Goal: Task Accomplishment & Management: Complete application form

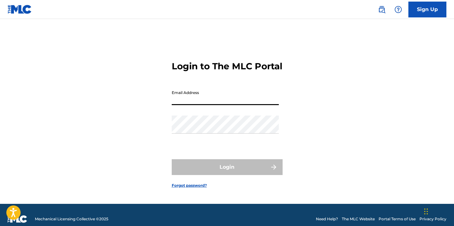
type input "[EMAIL_ADDRESS][DOMAIN_NAME]"
click at [227, 173] on button "Login" at bounding box center [227, 168] width 111 height 16
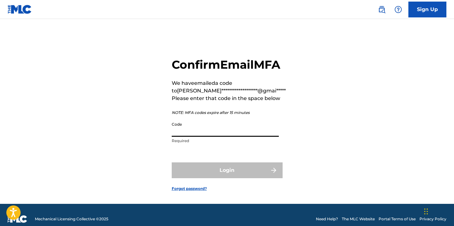
click at [219, 137] on input "Code" at bounding box center [225, 128] width 107 height 18
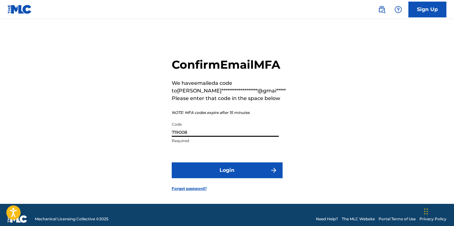
type input "719008"
click at [227, 179] on button "Login" at bounding box center [227, 171] width 111 height 16
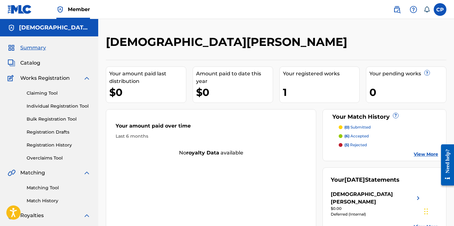
click at [360, 135] on p "(6) accepted" at bounding box center [357, 137] width 24 height 6
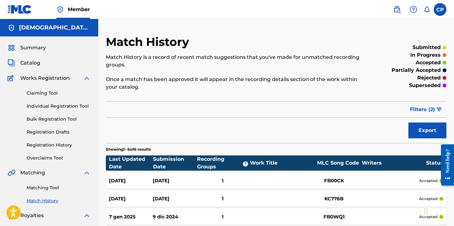
drag, startPoint x: 45, startPoint y: 133, endPoint x: 44, endPoint y: 146, distance: 13.7
click at [42, 146] on link "Registration History" at bounding box center [59, 145] width 64 height 7
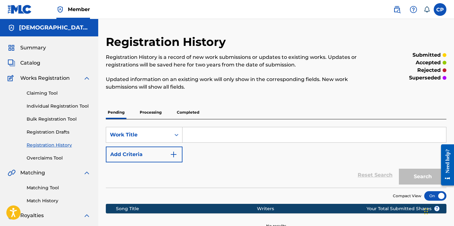
click at [150, 111] on p "Processing" at bounding box center [151, 112] width 26 height 13
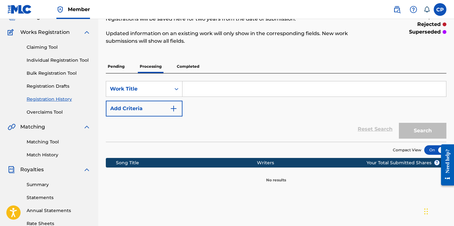
scroll to position [41, 0]
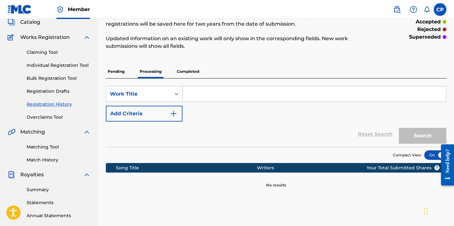
click at [192, 72] on p "Completed" at bounding box center [188, 71] width 26 height 13
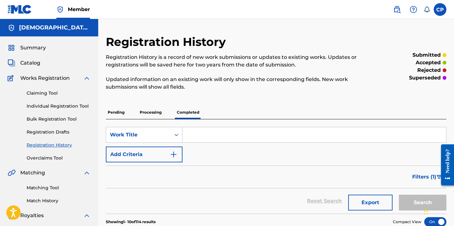
click at [41, 91] on link "Claiming Tool" at bounding box center [59, 93] width 64 height 7
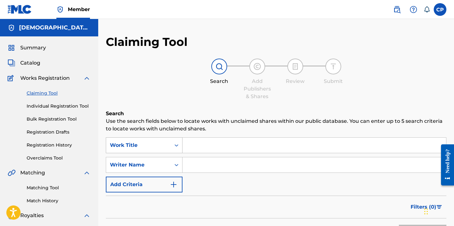
click at [164, 146] on div "Work Title" at bounding box center [144, 146] width 77 height 16
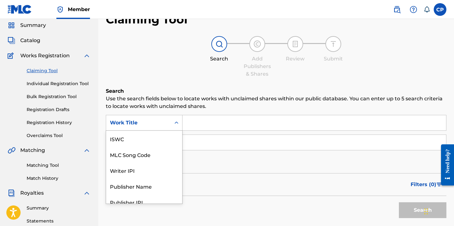
scroll to position [16, 0]
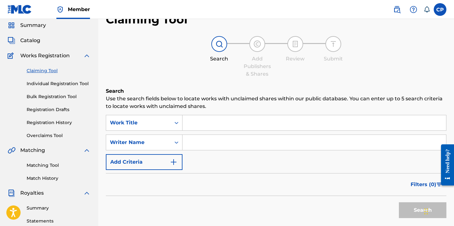
click at [193, 122] on input "Search Form" at bounding box center [315, 122] width 264 height 15
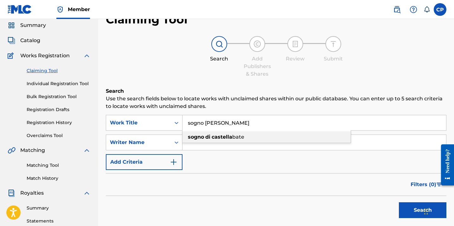
click at [215, 139] on strong "castella" at bounding box center [222, 137] width 21 height 6
type input "sogno di castellabate"
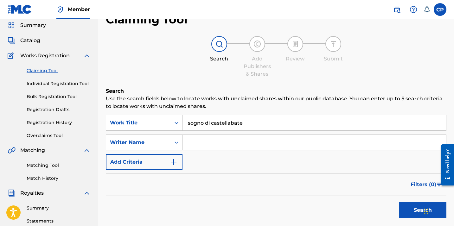
click at [193, 139] on input "Search Form" at bounding box center [315, 142] width 264 height 15
type input "[PERSON_NAME]"
click at [423, 211] on button "Search" at bounding box center [423, 211] width 48 height 16
click at [256, 184] on div "Filters ( 0 )" at bounding box center [276, 184] width 341 height 23
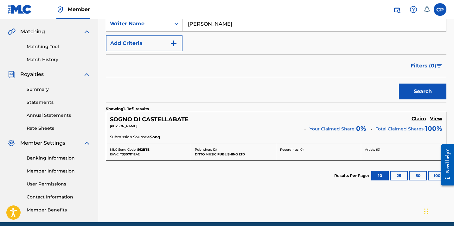
scroll to position [154, 0]
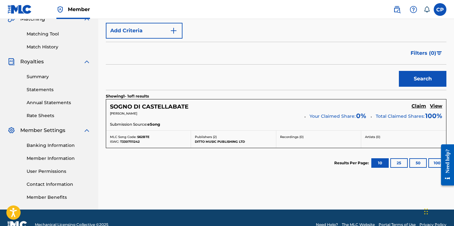
click at [421, 107] on h5 "Claim" at bounding box center [419, 106] width 15 height 6
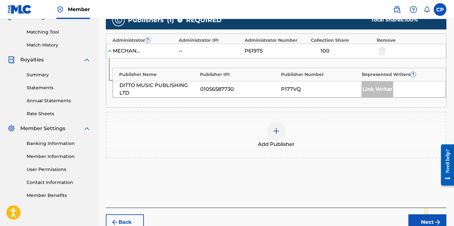
scroll to position [191, 0]
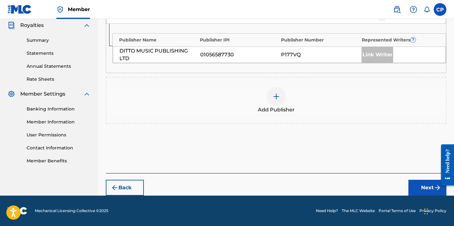
click at [420, 188] on button "Next" at bounding box center [428, 188] width 38 height 16
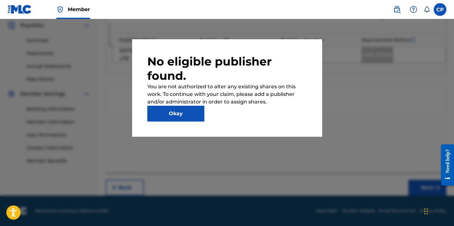
click at [184, 112] on button "Okay" at bounding box center [175, 114] width 57 height 16
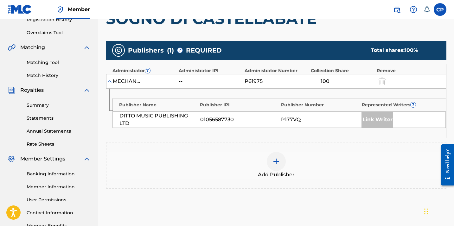
scroll to position [129, 0]
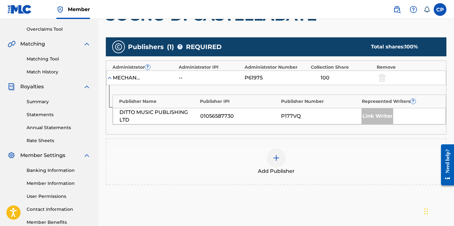
click at [380, 114] on div "Link Writer" at bounding box center [378, 116] width 32 height 16
click at [277, 158] on img at bounding box center [277, 158] width 8 height 8
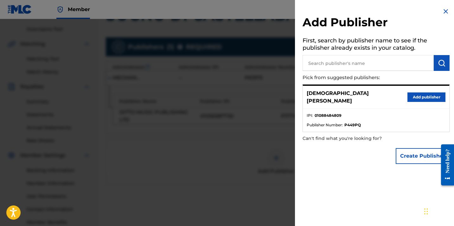
click at [421, 95] on button "Add publisher" at bounding box center [427, 98] width 38 height 10
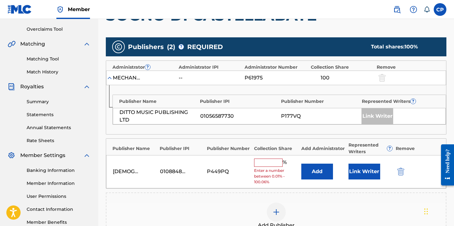
click at [268, 163] on input "text" at bounding box center [268, 163] width 29 height 8
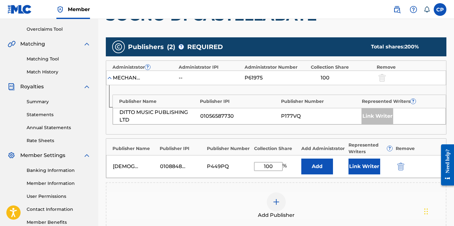
type input "100"
click at [349, 205] on div "Add Publisher" at bounding box center [277, 206] width 340 height 27
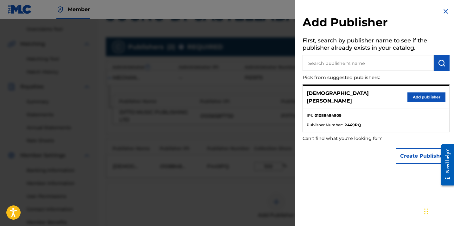
click at [443, 11] on img at bounding box center [446, 12] width 8 height 8
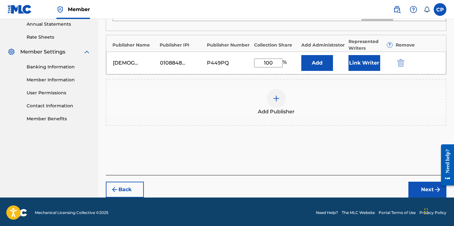
scroll to position [236, 0]
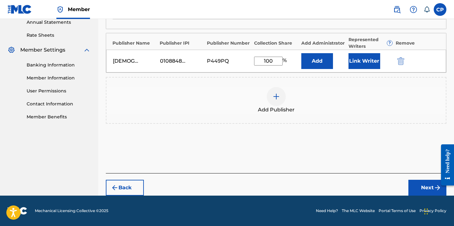
click at [420, 186] on button "Next" at bounding box center [428, 188] width 38 height 16
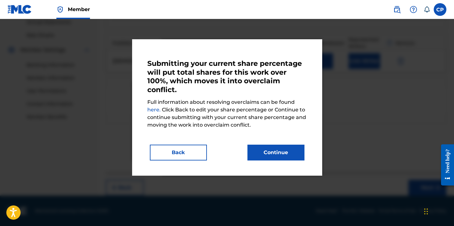
click at [271, 150] on button "Continue" at bounding box center [276, 153] width 57 height 16
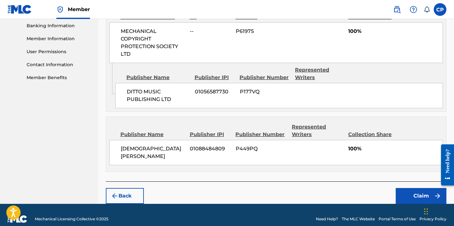
scroll to position [274, 0]
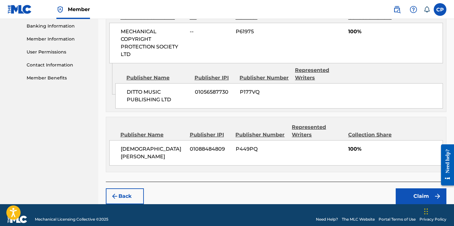
click at [407, 189] on button "Claim" at bounding box center [421, 197] width 51 height 16
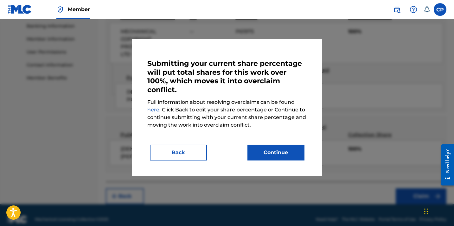
click at [274, 148] on button "Continue" at bounding box center [276, 153] width 57 height 16
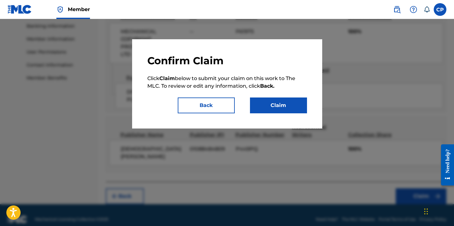
click at [281, 105] on button "Claim" at bounding box center [278, 106] width 57 height 16
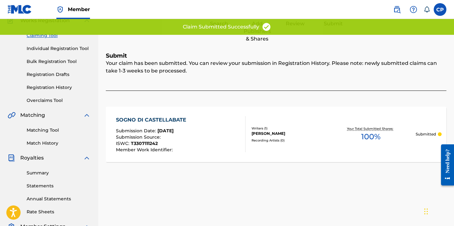
scroll to position [55, 0]
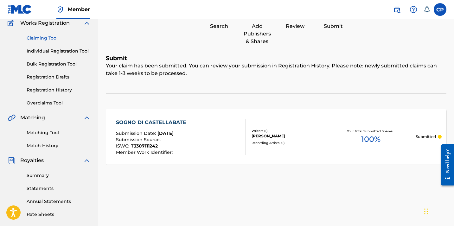
click at [41, 37] on link "Claiming Tool" at bounding box center [59, 38] width 64 height 7
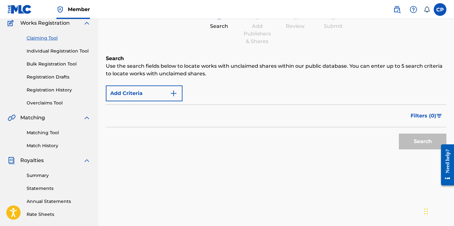
scroll to position [0, 0]
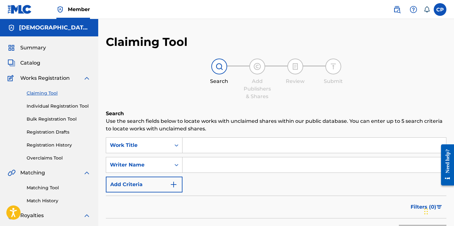
click at [207, 152] on input "Search Form" at bounding box center [315, 145] width 264 height 15
paste input "Padre Nuestro"
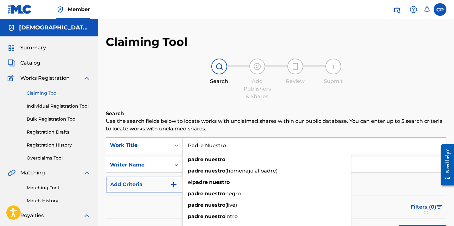
click at [197, 167] on div "padre nuestro (homenaje al padre)" at bounding box center [267, 171] width 168 height 11
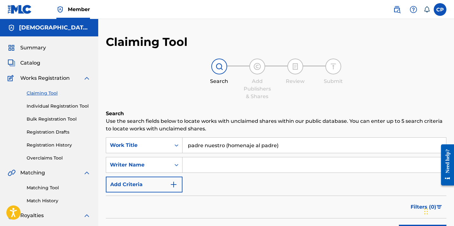
drag, startPoint x: 282, startPoint y: 144, endPoint x: 231, endPoint y: 140, distance: 50.9
click at [226, 145] on input "padre nuestro (homenaje al padre)" at bounding box center [315, 145] width 264 height 15
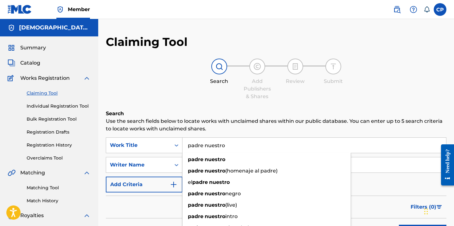
type input "padre nuestro"
click at [407, 170] on input "Search Form" at bounding box center [315, 165] width 264 height 15
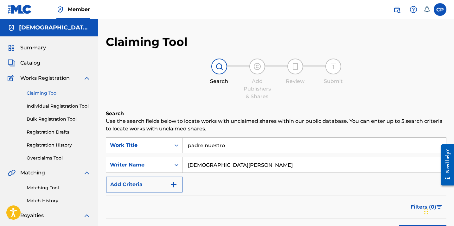
type input "[DEMOGRAPHIC_DATA][PERSON_NAME]"
click at [369, 184] on div "SearchWithCriteria29b7f149-b0ca-46bb-8769-e257aca8b01c Work Title padre nuestro…" at bounding box center [276, 165] width 341 height 55
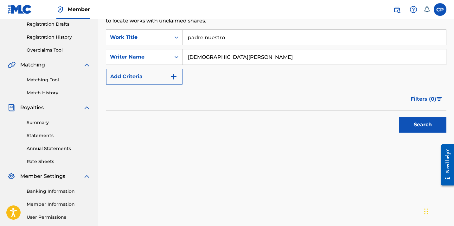
scroll to position [108, 0]
click at [413, 128] on button "Search" at bounding box center [423, 125] width 48 height 16
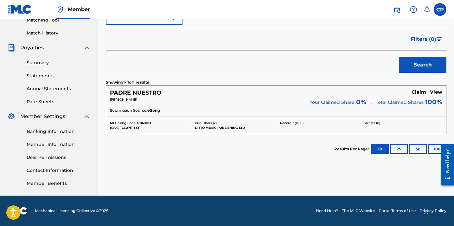
scroll to position [168, 0]
click at [417, 91] on h5 "Claim" at bounding box center [419, 92] width 15 height 6
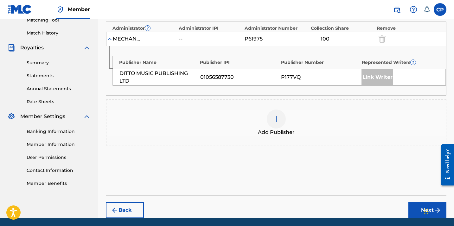
click at [271, 116] on div at bounding box center [276, 119] width 19 height 19
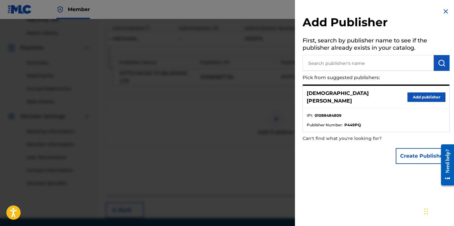
click at [429, 94] on button "Add publisher" at bounding box center [427, 98] width 38 height 10
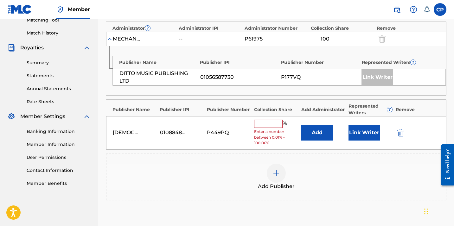
click at [272, 122] on input "text" at bounding box center [268, 124] width 29 height 8
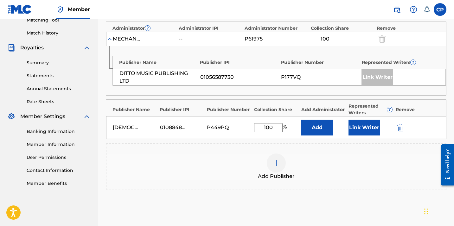
type input "100"
click at [370, 209] on div "Publishers ( 2 ) ? REQUIRED Total shares: 200 % Administrator ? Administrator I…" at bounding box center [276, 103] width 341 height 217
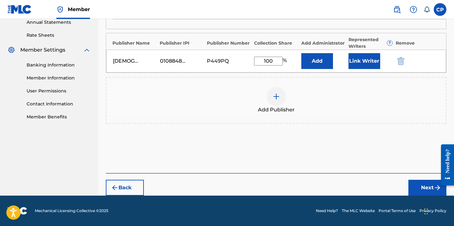
scroll to position [234, 0]
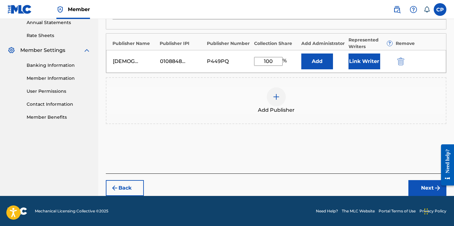
click at [419, 190] on button "Next" at bounding box center [428, 188] width 38 height 16
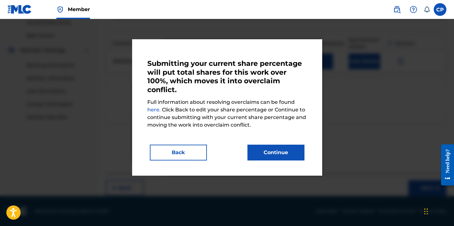
click at [280, 157] on button "Continue" at bounding box center [276, 153] width 57 height 16
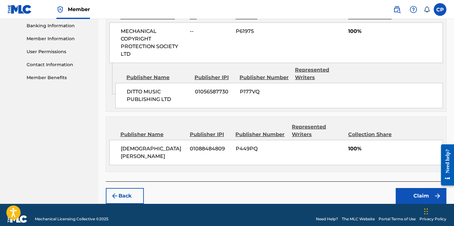
scroll to position [274, 0]
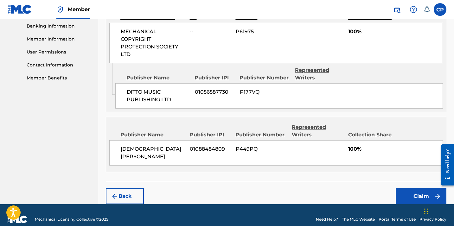
click at [412, 190] on button "Claim" at bounding box center [421, 197] width 51 height 16
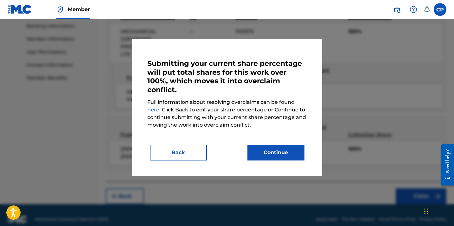
click at [272, 154] on button "Continue" at bounding box center [276, 153] width 57 height 16
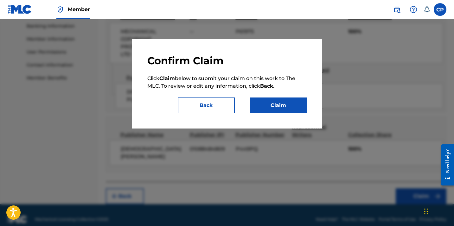
click at [281, 104] on button "Claim" at bounding box center [278, 106] width 57 height 16
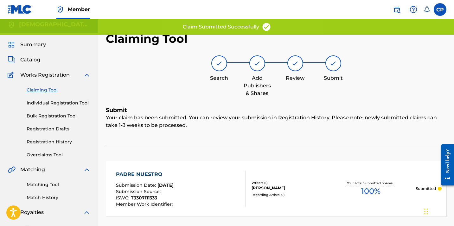
scroll to position [2, 0]
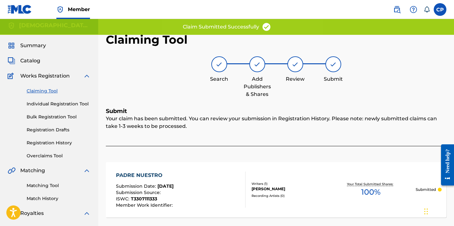
click at [49, 92] on link "Claiming Tool" at bounding box center [59, 91] width 64 height 7
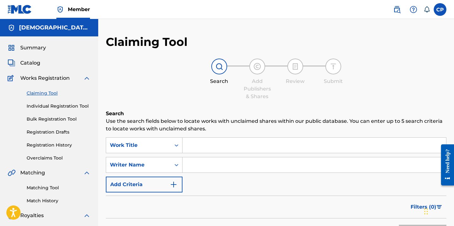
click at [194, 144] on input "Search Form" at bounding box center [315, 145] width 264 height 15
click at [194, 170] on input "Search Form" at bounding box center [315, 165] width 264 height 15
type input "[DEMOGRAPHIC_DATA][PERSON_NAME]"
click at [193, 147] on input "Search Form" at bounding box center [315, 145] width 264 height 15
paste input "Haloa Smiles"
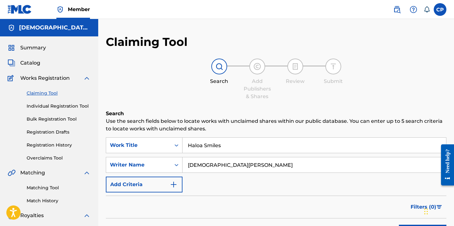
click at [334, 187] on div "SearchWithCriteria29b7f149-b0ca-46bb-8769-e257aca8b01c Work Title Haloa Smiles …" at bounding box center [276, 165] width 341 height 55
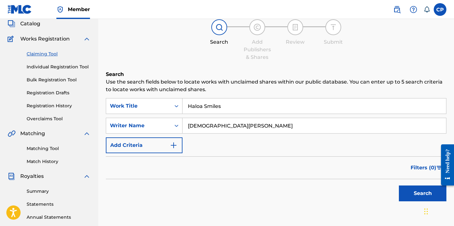
scroll to position [76, 0]
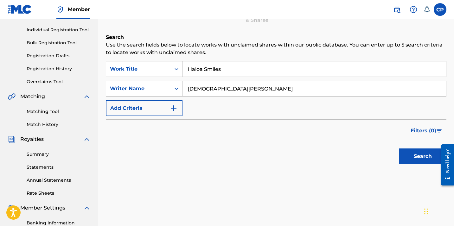
click at [415, 164] on button "Search" at bounding box center [423, 157] width 48 height 16
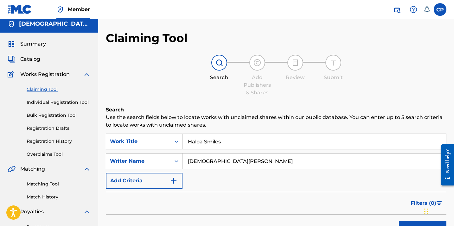
scroll to position [2, 0]
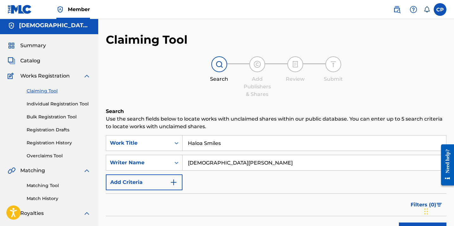
click at [219, 143] on input "Haloa Smiles" at bounding box center [315, 143] width 264 height 15
drag, startPoint x: 227, startPoint y: 144, endPoint x: 183, endPoint y: 141, distance: 43.9
click at [183, 141] on input "Haloa Smiles" at bounding box center [315, 143] width 264 height 15
paste input "I Need Your Love Tonight"
type input "I Need Your Love Tonight"
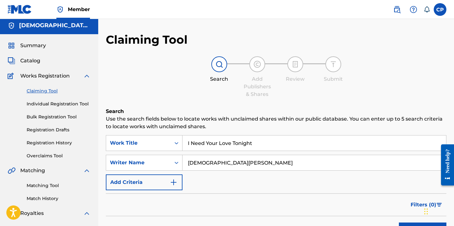
click at [372, 84] on div "Search Add Publishers & Shares Review Submit" at bounding box center [276, 77] width 341 height 42
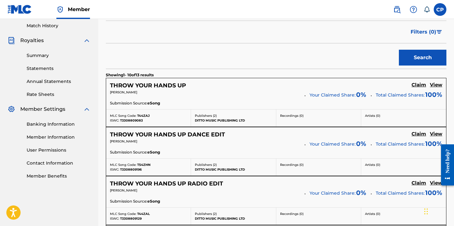
scroll to position [175, 0]
click at [417, 85] on h5 "Claim" at bounding box center [419, 85] width 15 height 6
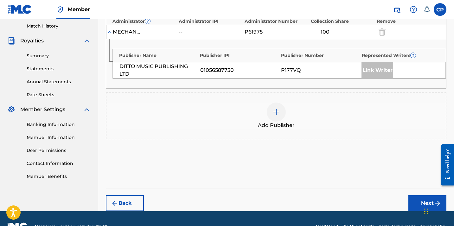
click at [277, 114] on img at bounding box center [277, 112] width 8 height 8
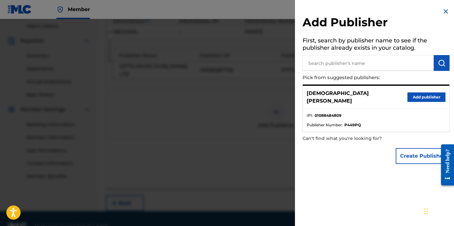
click at [430, 93] on button "Add publisher" at bounding box center [427, 98] width 38 height 10
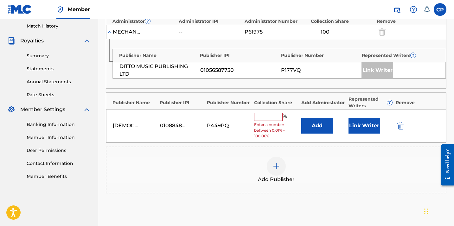
drag, startPoint x: 261, startPoint y: 115, endPoint x: 262, endPoint y: 108, distance: 7.4
click at [261, 115] on input "text" at bounding box center [268, 117] width 29 height 8
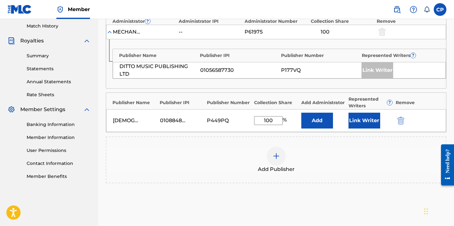
type input "100"
click at [320, 212] on div "Add Publishers & Shares Enter your publisher(s)/administrator(s). THROW YOUR HA…" at bounding box center [276, 84] width 341 height 298
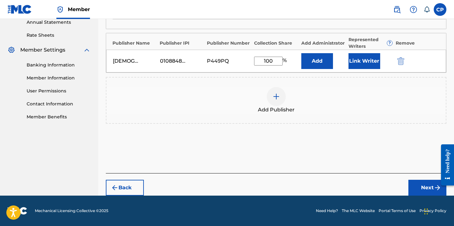
scroll to position [234, 0]
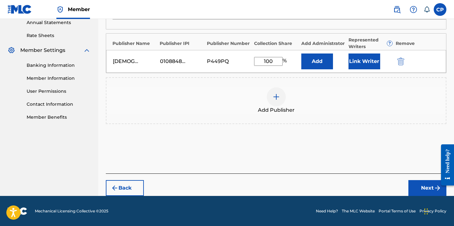
click at [423, 186] on button "Next" at bounding box center [428, 188] width 38 height 16
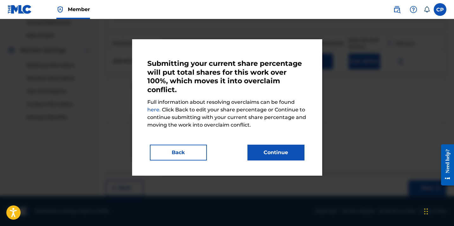
click at [264, 147] on button "Continue" at bounding box center [276, 153] width 57 height 16
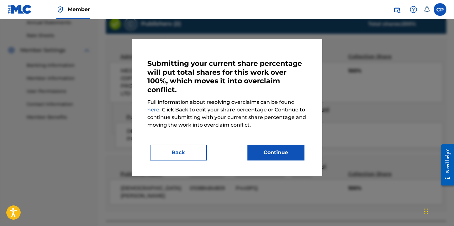
click at [284, 150] on button "Continue" at bounding box center [276, 153] width 57 height 16
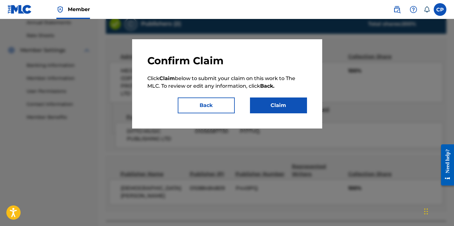
click at [270, 108] on button "Claim" at bounding box center [278, 106] width 57 height 16
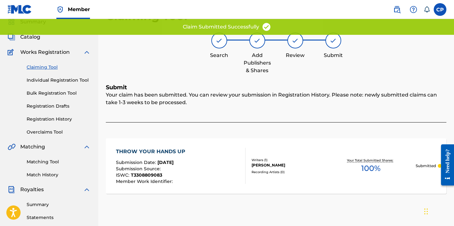
scroll to position [13, 0]
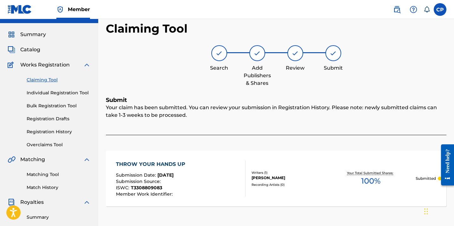
click at [47, 79] on link "Claiming Tool" at bounding box center [59, 80] width 64 height 7
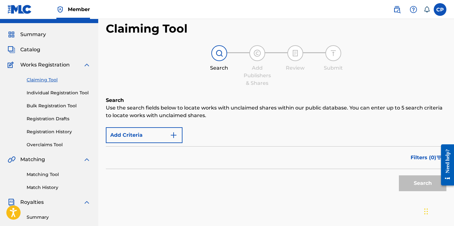
scroll to position [0, 0]
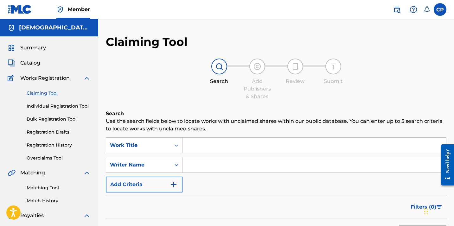
click at [205, 145] on input "Search Form" at bounding box center [315, 145] width 264 height 15
paste input "I Need Your Love Tonight"
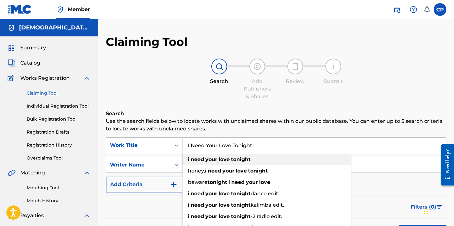
type input "I Need Your Love Tonight"
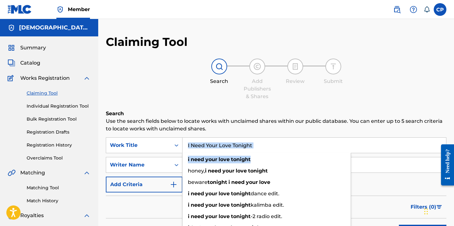
drag, startPoint x: 199, startPoint y: 163, endPoint x: 286, endPoint y: 146, distance: 89.3
click at [286, 146] on div "I Need Your Love Tonight i need your love tonight honey, i need your love tonig…" at bounding box center [315, 145] width 264 height 15
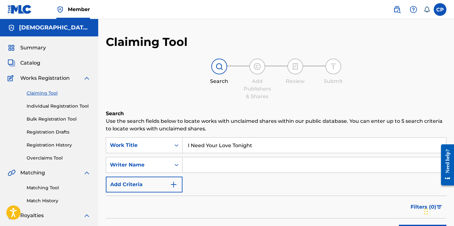
click at [395, 169] on input "Search Form" at bounding box center [315, 165] width 264 height 15
type input "[PERSON_NAME]"
click at [340, 203] on div "Filters ( 0 )" at bounding box center [276, 207] width 341 height 23
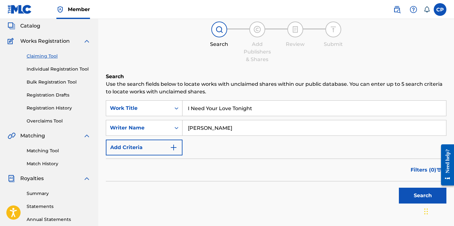
scroll to position [45, 0]
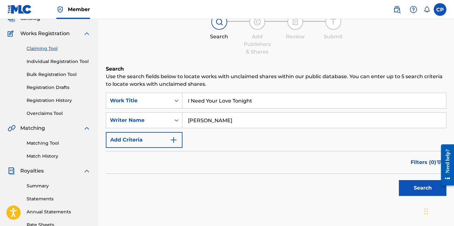
click at [406, 195] on button "Search" at bounding box center [423, 188] width 48 height 16
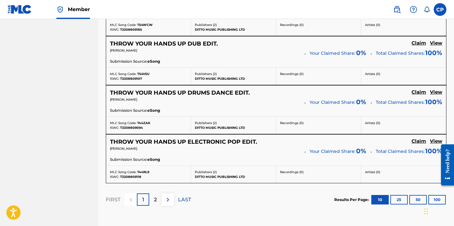
scroll to position [558, 0]
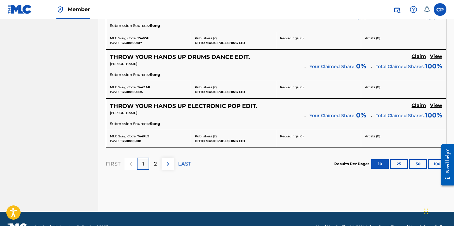
click at [400, 162] on button "25" at bounding box center [399, 165] width 17 height 10
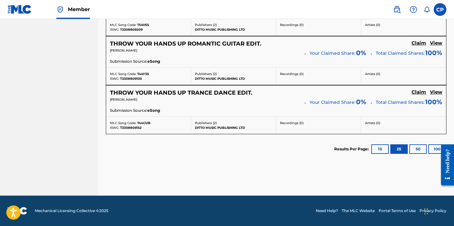
scroll to position [756, 0]
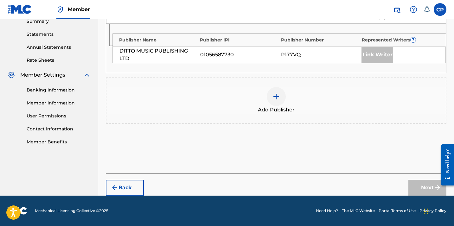
scroll to position [209, 0]
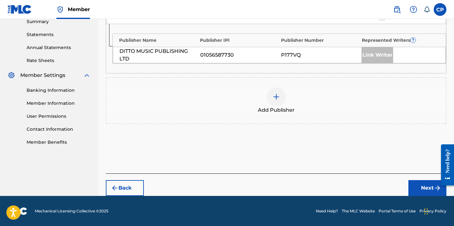
click at [275, 99] on img at bounding box center [277, 97] width 8 height 8
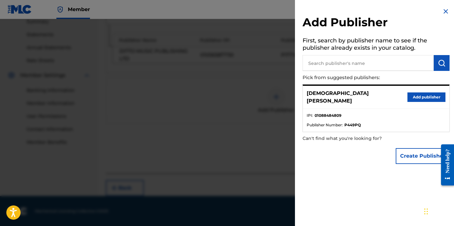
click at [413, 95] on button "Add publisher" at bounding box center [427, 98] width 38 height 10
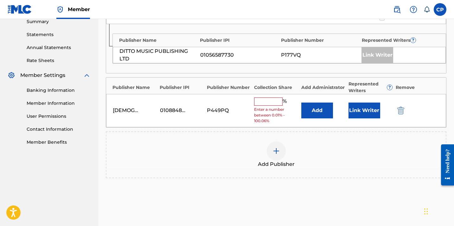
click at [269, 99] on input "text" at bounding box center [268, 102] width 29 height 8
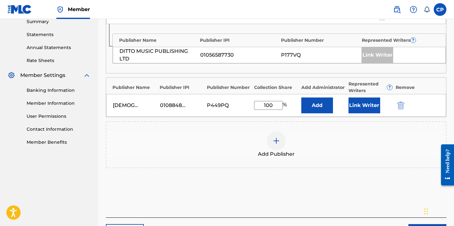
type input "100"
click at [360, 198] on div "Add Publishers & Shares Enter your publisher(s)/administrator(s). THROW YOUR HA…" at bounding box center [276, 59] width 341 height 317
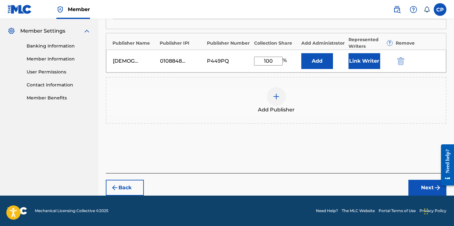
scroll to position [253, 0]
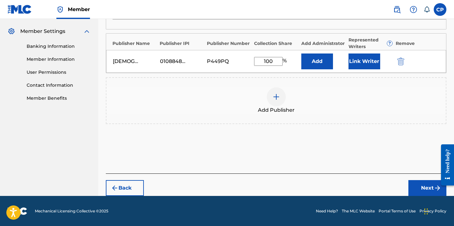
click at [420, 190] on button "Next" at bounding box center [428, 188] width 38 height 16
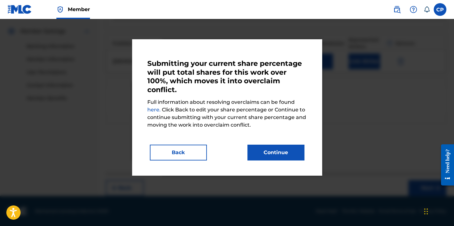
click at [273, 148] on button "Continue" at bounding box center [276, 153] width 57 height 16
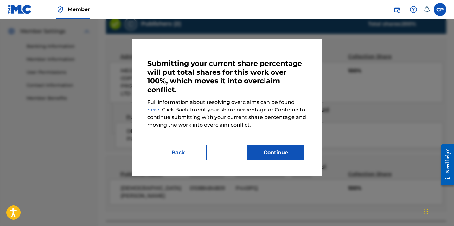
click at [274, 151] on button "Continue" at bounding box center [276, 153] width 57 height 16
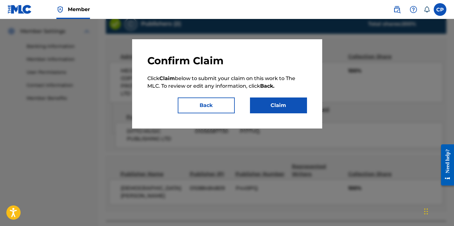
click at [279, 105] on button "Claim" at bounding box center [278, 106] width 57 height 16
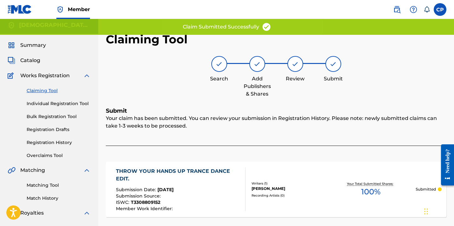
scroll to position [-1, 0]
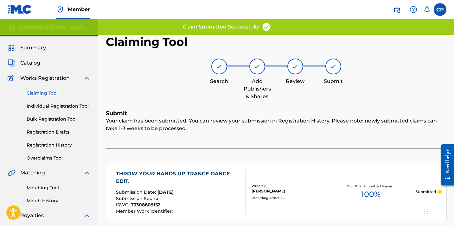
click at [51, 95] on link "Claiming Tool" at bounding box center [59, 93] width 64 height 7
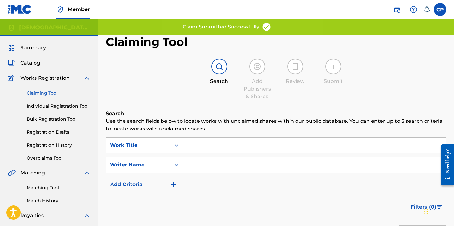
click at [206, 144] on input "Search Form" at bounding box center [315, 145] width 264 height 15
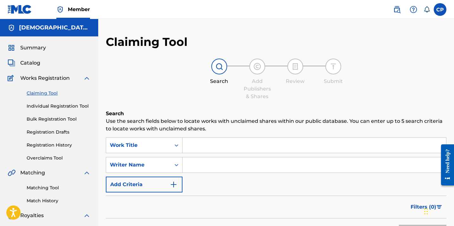
paste input "I Need Your Love Tonight"
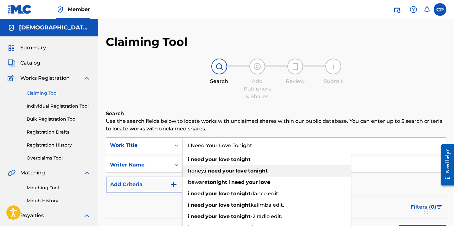
click at [199, 171] on span "honey," at bounding box center [196, 171] width 17 height 6
type input "honey, i need your love tonight"
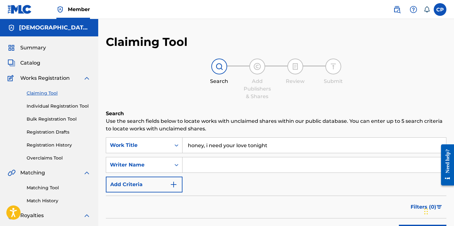
click at [297, 164] on input "Search Form" at bounding box center [315, 165] width 264 height 15
type input "[DEMOGRAPHIC_DATA][PERSON_NAME]"
click at [316, 189] on div "SearchWithCriteria29b7f149-b0ca-46bb-8769-e257aca8b01c Work Title honey, i need…" at bounding box center [276, 165] width 341 height 55
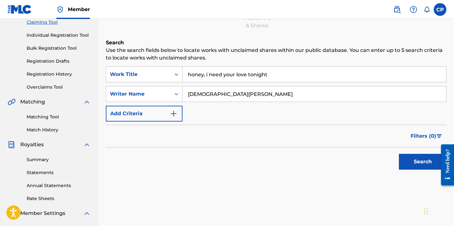
scroll to position [74, 0]
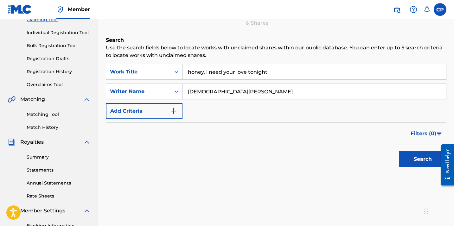
click at [404, 160] on button "Search" at bounding box center [423, 160] width 48 height 16
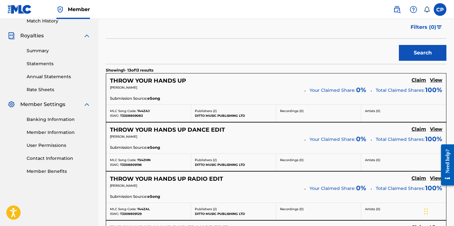
scroll to position [184, 0]
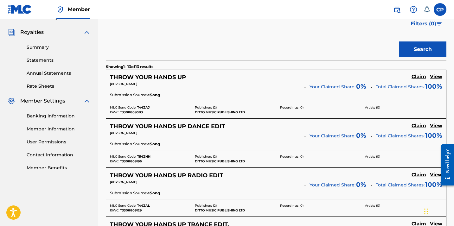
click at [422, 80] on h5 "Claim" at bounding box center [419, 77] width 15 height 6
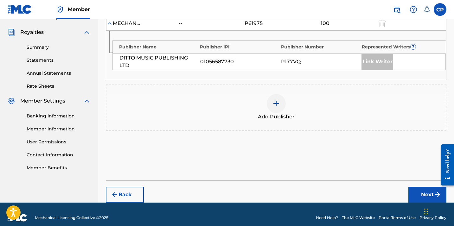
click at [276, 104] on img at bounding box center [277, 104] width 8 height 8
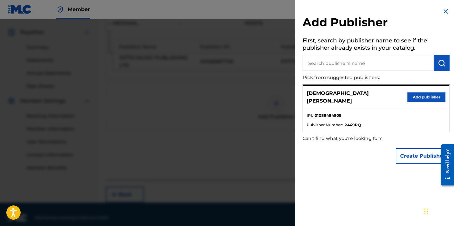
click at [421, 94] on button "Add publisher" at bounding box center [427, 98] width 38 height 10
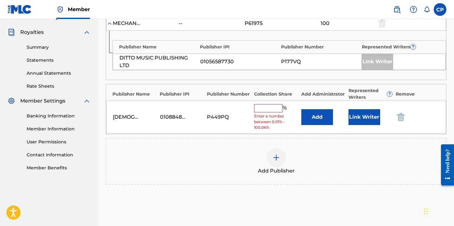
click at [257, 105] on input "text" at bounding box center [268, 108] width 29 height 8
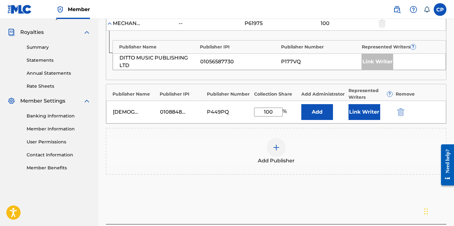
type input "100"
click at [324, 195] on div "Publishers ( 2 ) ? REQUIRED Total shares: 200 % Administrator ? Administrator I…" at bounding box center [276, 88] width 341 height 217
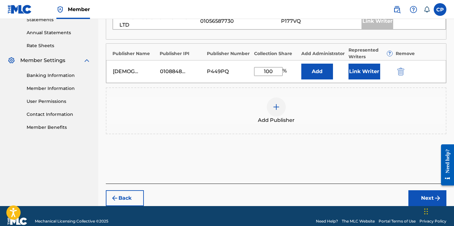
scroll to position [225, 0]
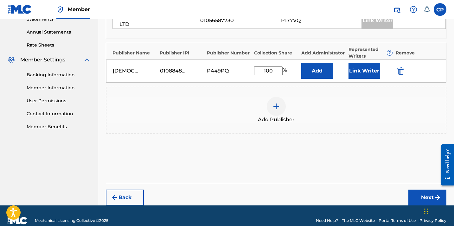
click at [416, 200] on button "Next" at bounding box center [428, 198] width 38 height 16
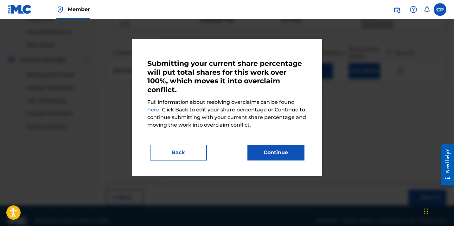
click at [281, 158] on button "Continue" at bounding box center [276, 153] width 57 height 16
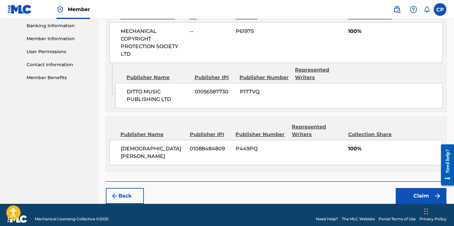
scroll to position [274, 0]
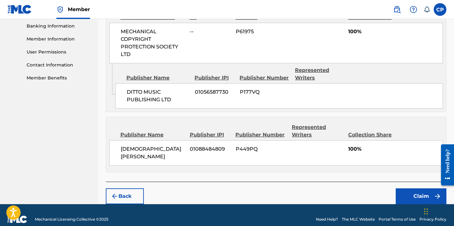
click at [418, 189] on button "Claim" at bounding box center [421, 197] width 51 height 16
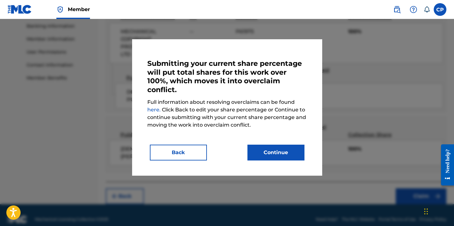
click at [285, 156] on button "Continue" at bounding box center [276, 153] width 57 height 16
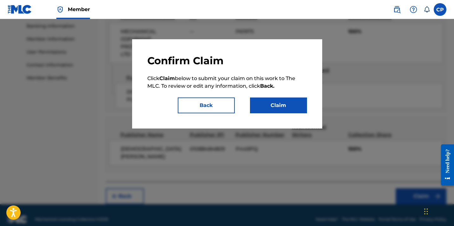
click at [282, 99] on button "Claim" at bounding box center [278, 106] width 57 height 16
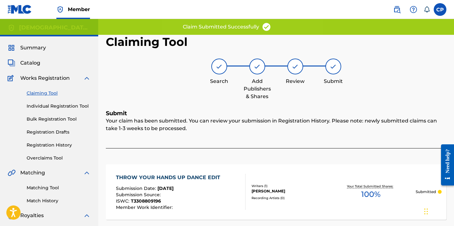
scroll to position [0, 0]
click at [47, 93] on link "Claiming Tool" at bounding box center [59, 93] width 64 height 7
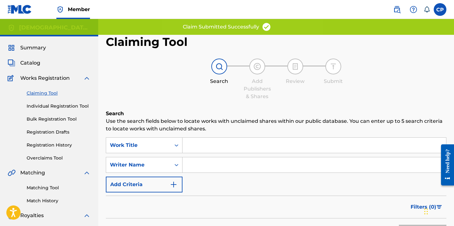
click at [205, 153] on div "Search Form" at bounding box center [315, 146] width 264 height 16
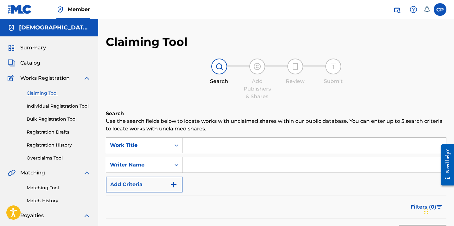
click at [203, 148] on input "Search Form" at bounding box center [315, 145] width 264 height 15
paste input "I Need Your Love Tonight"
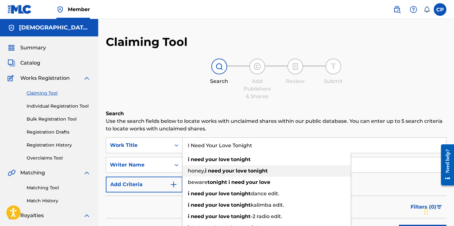
click at [194, 167] on div "honey, i need your love tonight" at bounding box center [267, 171] width 168 height 11
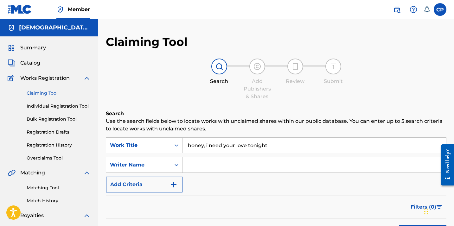
click at [216, 166] on input "Search Form" at bounding box center [315, 165] width 264 height 15
drag, startPoint x: 206, startPoint y: 144, endPoint x: 161, endPoint y: 143, distance: 45.7
click at [161, 143] on div "SearchWithCriteria29b7f149-b0ca-46bb-8769-e257aca8b01c Work Title honey, i need…" at bounding box center [276, 146] width 341 height 16
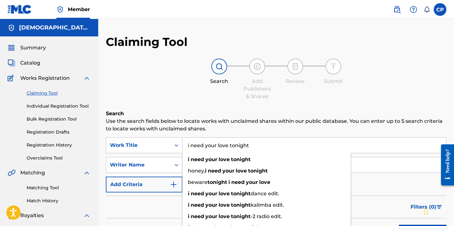
type input "i need your love tonight"
click at [395, 169] on input "Search Form" at bounding box center [315, 165] width 264 height 15
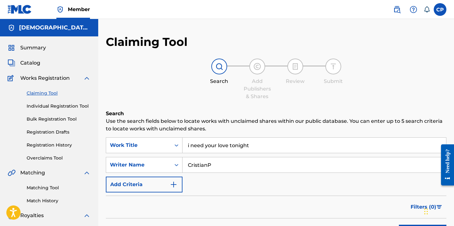
type input "[DEMOGRAPHIC_DATA][PERSON_NAME]"
click at [352, 200] on div "Filters ( 0 )" at bounding box center [276, 207] width 341 height 23
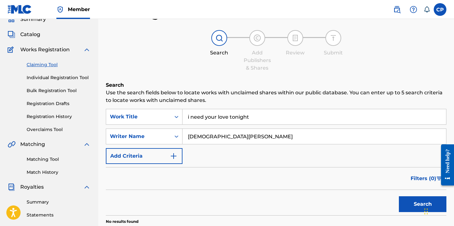
scroll to position [29, 0]
click at [411, 207] on button "Search" at bounding box center [423, 204] width 48 height 16
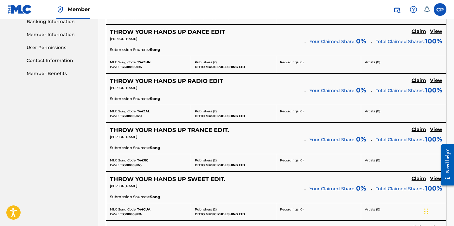
scroll to position [282, 0]
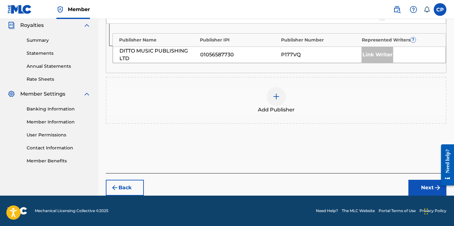
scroll to position [190, 0]
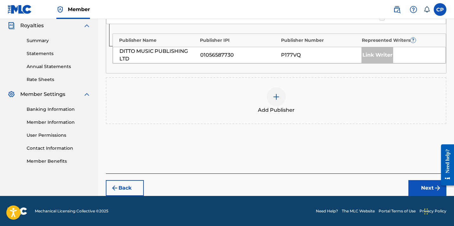
click at [280, 94] on img at bounding box center [277, 97] width 8 height 8
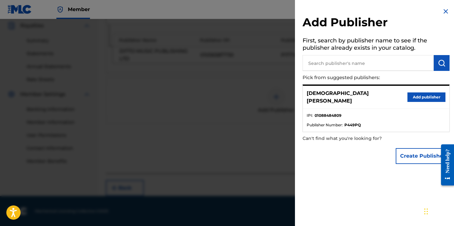
click at [425, 94] on button "Add publisher" at bounding box center [427, 98] width 38 height 10
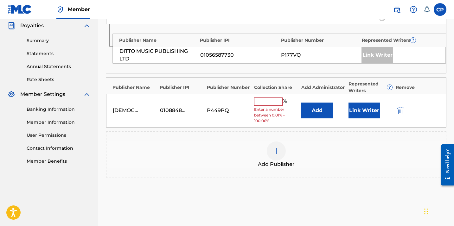
click at [266, 97] on div "[PERSON_NAME] 01088484809 P449PQ % Enter a number between 0.01% - 100.06% Add L…" at bounding box center [276, 110] width 340 height 33
click at [266, 100] on input "text" at bounding box center [268, 102] width 29 height 8
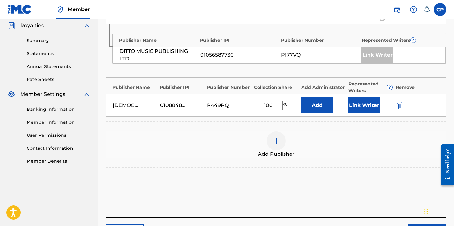
type input "100"
click at [365, 186] on div "Publishers ( 2 ) ? REQUIRED Total shares: 200 % Administrator ? Administrator I…" at bounding box center [276, 81] width 341 height 217
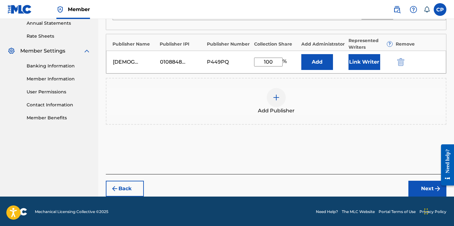
scroll to position [237, 0]
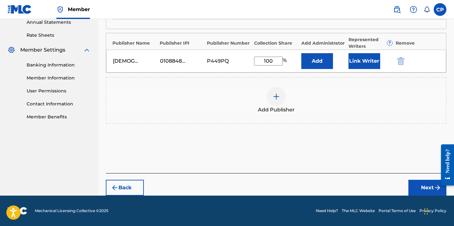
click at [415, 183] on button "Next" at bounding box center [428, 188] width 38 height 16
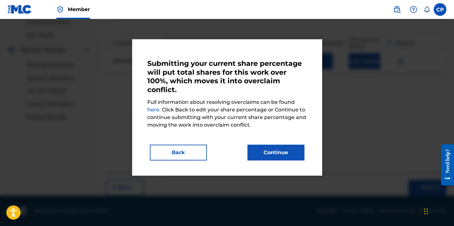
click at [276, 153] on button "Continue" at bounding box center [276, 153] width 57 height 16
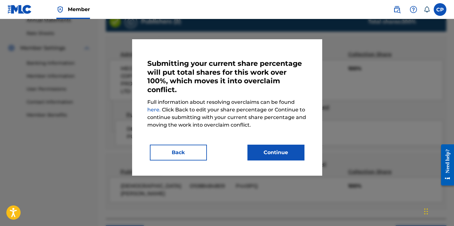
click at [286, 148] on button "Continue" at bounding box center [276, 153] width 57 height 16
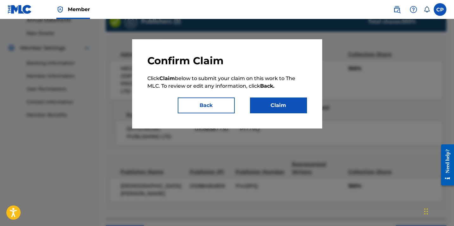
click at [288, 103] on button "Claim" at bounding box center [278, 106] width 57 height 16
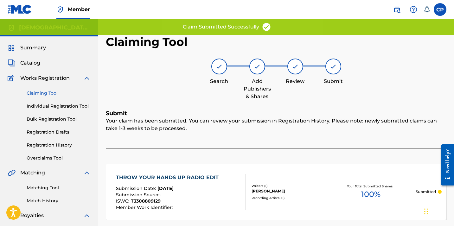
scroll to position [0, 0]
click at [53, 92] on link "Claiming Tool" at bounding box center [59, 93] width 64 height 7
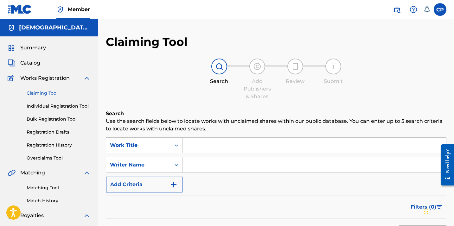
click at [199, 148] on input "Search Form" at bounding box center [315, 145] width 264 height 15
paste input "I Need Your Love Tonight"
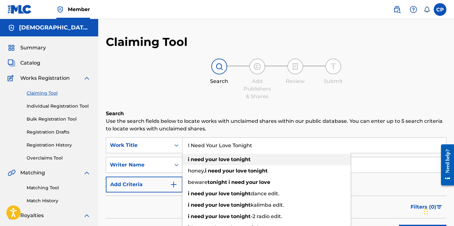
type input "I Need Your Love Tonight"
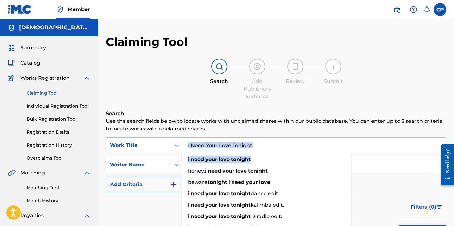
drag, startPoint x: 196, startPoint y: 165, endPoint x: 340, endPoint y: 142, distance: 145.8
click at [340, 142] on div "I Need Your Love Tonight i need your love tonight honey, i need your love tonig…" at bounding box center [315, 145] width 264 height 15
click at [386, 165] on input "Search Form" at bounding box center [315, 165] width 264 height 15
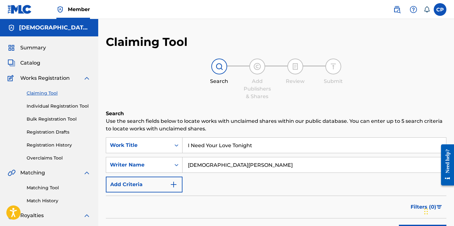
type input "[DEMOGRAPHIC_DATA][PERSON_NAME]"
click at [324, 207] on div "Filters ( 0 )" at bounding box center [276, 207] width 341 height 23
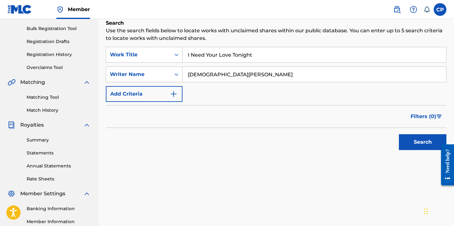
scroll to position [92, 0]
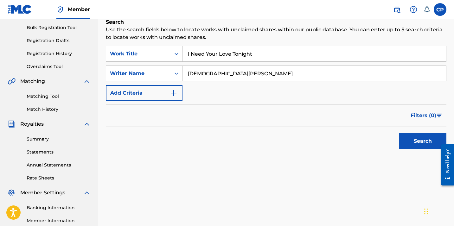
click at [411, 149] on div "Search" at bounding box center [421, 139] width 51 height 25
click at [413, 146] on button "Search" at bounding box center [423, 142] width 48 height 16
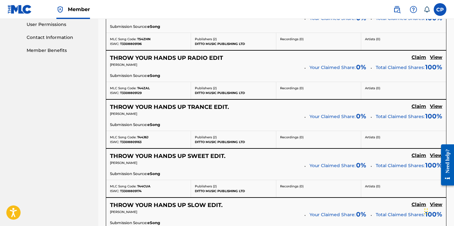
scroll to position [306, 0]
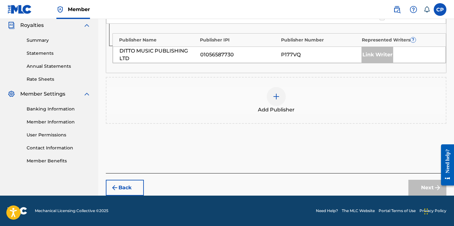
scroll to position [190, 0]
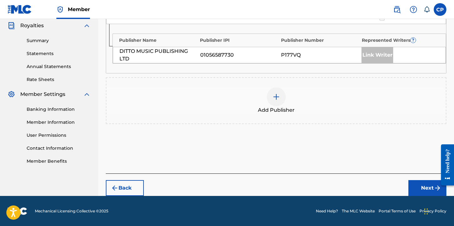
click at [275, 95] on img at bounding box center [277, 97] width 8 height 8
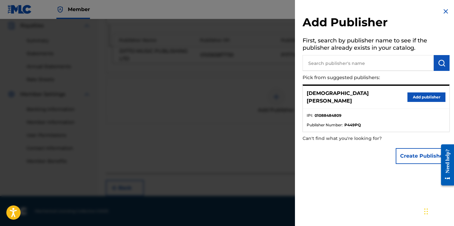
click at [418, 94] on button "Add publisher" at bounding box center [427, 98] width 38 height 10
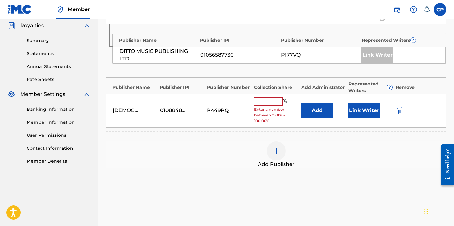
click at [261, 99] on input "text" at bounding box center [268, 102] width 29 height 8
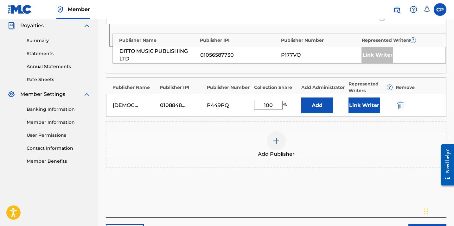
type input "100"
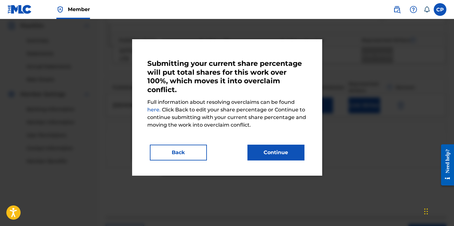
click at [275, 148] on button "Continue" at bounding box center [276, 153] width 57 height 16
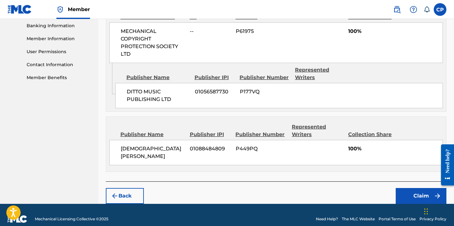
scroll to position [274, 0]
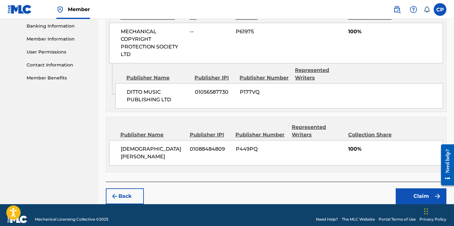
click at [407, 189] on button "Claim" at bounding box center [421, 197] width 51 height 16
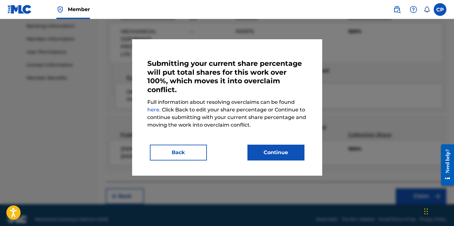
click at [276, 150] on button "Continue" at bounding box center [276, 153] width 57 height 16
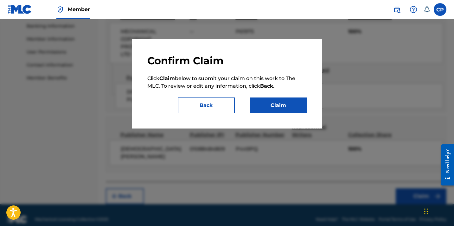
click at [279, 105] on button "Claim" at bounding box center [278, 106] width 57 height 16
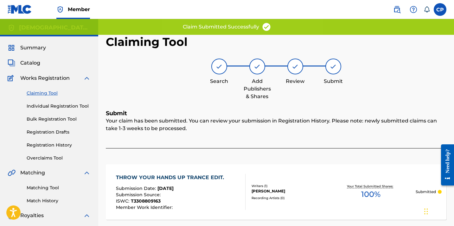
scroll to position [0, 0]
click at [50, 92] on link "Claiming Tool" at bounding box center [59, 93] width 64 height 7
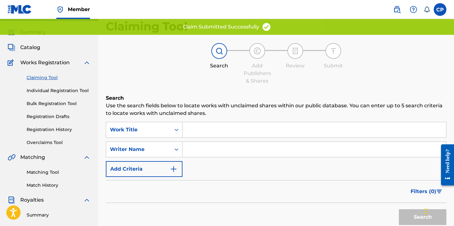
scroll to position [16, 0]
click at [192, 133] on input "Search Form" at bounding box center [315, 129] width 264 height 15
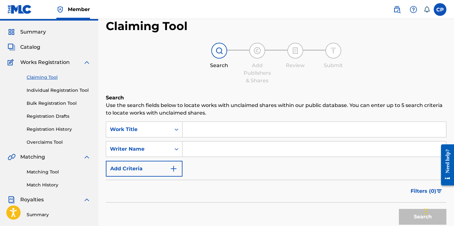
click at [192, 131] on input "Search Form" at bounding box center [315, 129] width 264 height 15
paste input "I Need Your Love Tonight"
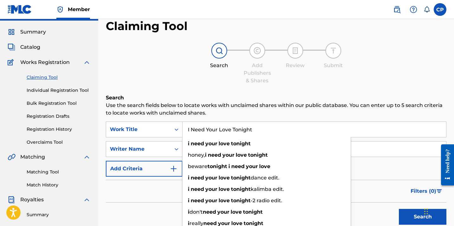
type input "I Need Your Love Tonight"
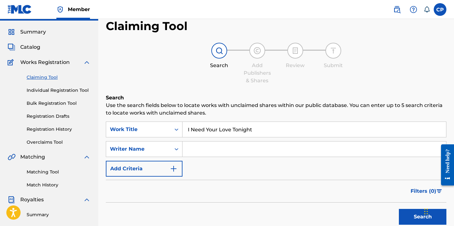
click at [388, 152] on input "Search Form" at bounding box center [315, 149] width 264 height 15
type input "[PERSON_NAME]"
click at [404, 216] on button "Search" at bounding box center [423, 217] width 48 height 16
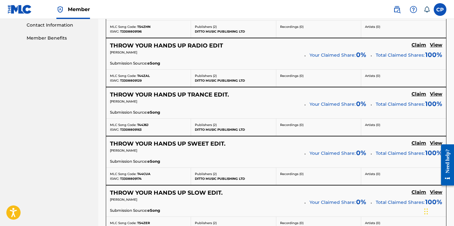
scroll to position [315, 0]
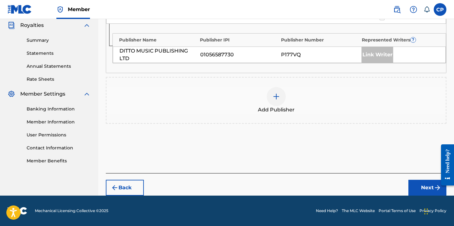
scroll to position [190, 0]
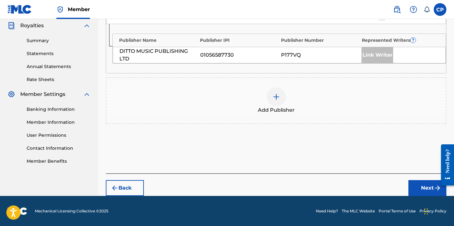
click at [276, 98] on img at bounding box center [277, 97] width 8 height 8
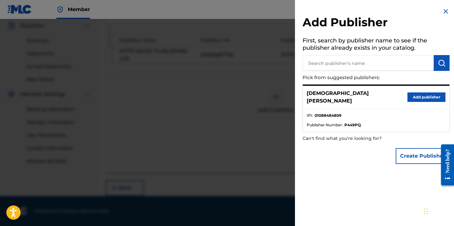
click at [416, 95] on button "Add publisher" at bounding box center [427, 98] width 38 height 10
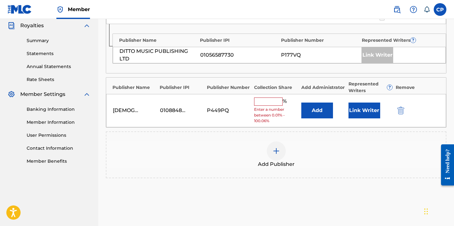
click at [260, 100] on input "text" at bounding box center [268, 102] width 29 height 8
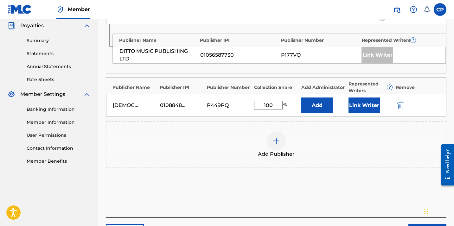
type input "100"
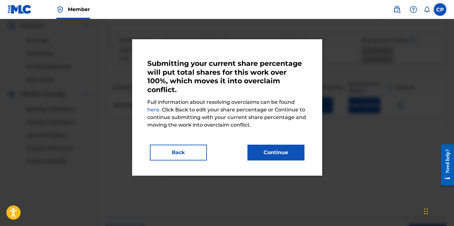
click at [284, 156] on button "Continue" at bounding box center [276, 153] width 57 height 16
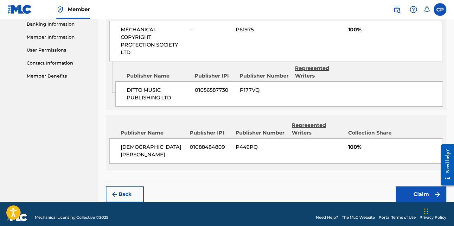
scroll to position [274, 0]
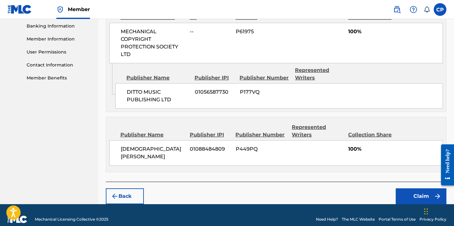
click at [414, 189] on button "Claim" at bounding box center [421, 197] width 51 height 16
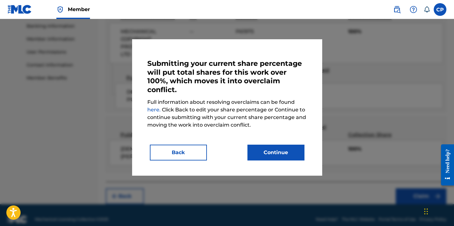
click at [283, 149] on button "Continue" at bounding box center [276, 153] width 57 height 16
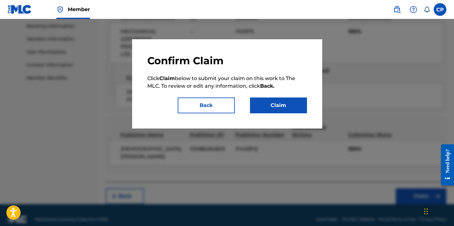
click at [272, 108] on button "Claim" at bounding box center [278, 106] width 57 height 16
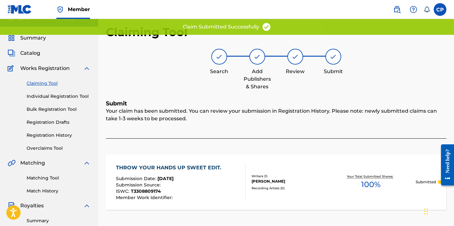
scroll to position [-1, 0]
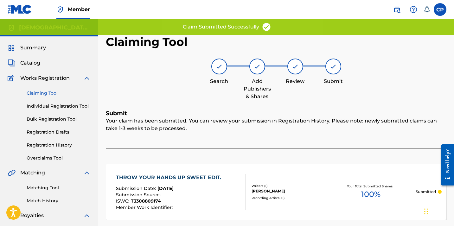
click at [45, 94] on link "Claiming Tool" at bounding box center [59, 93] width 64 height 7
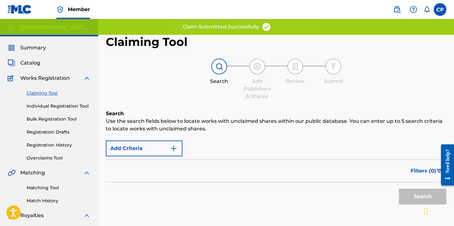
scroll to position [0, 0]
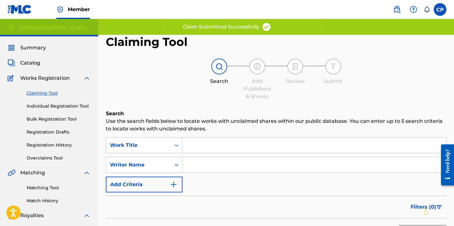
click at [199, 144] on input "Search Form" at bounding box center [315, 145] width 264 height 15
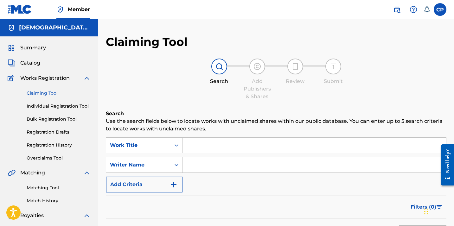
paste input "I Need Your Love Tonight"
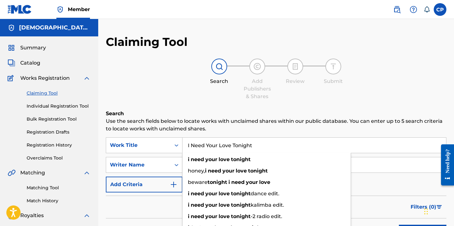
type input "I Need Your Love Tonight"
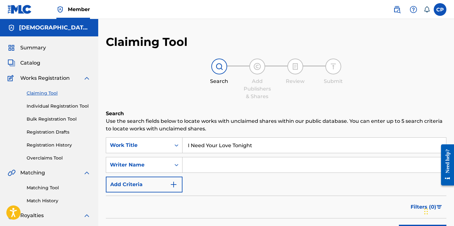
click at [370, 164] on input "Search Form" at bounding box center [315, 165] width 264 height 15
type input "[PERSON_NAME]"
click at [384, 207] on div "Filters ( 0 )" at bounding box center [276, 207] width 341 height 23
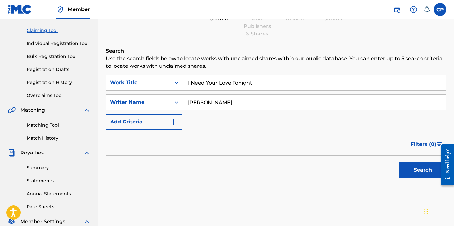
scroll to position [65, 0]
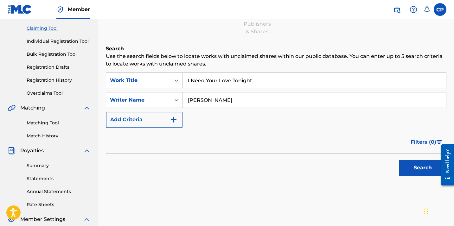
click at [411, 171] on button "Search" at bounding box center [423, 168] width 48 height 16
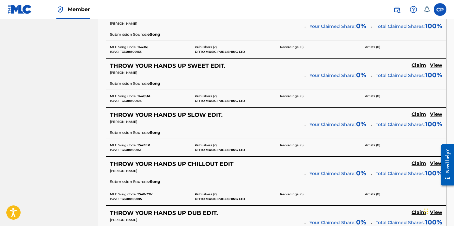
scroll to position [393, 0]
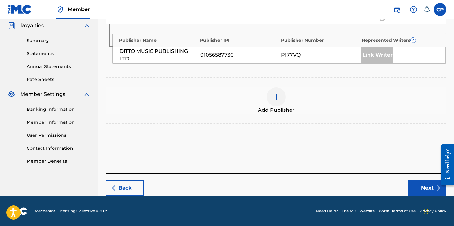
click at [277, 95] on img at bounding box center [277, 97] width 8 height 8
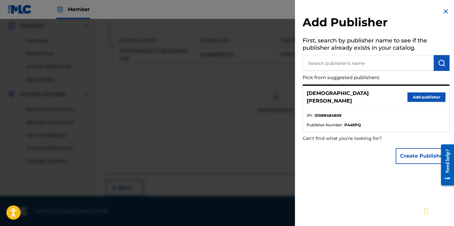
click at [424, 94] on button "Add publisher" at bounding box center [427, 98] width 38 height 10
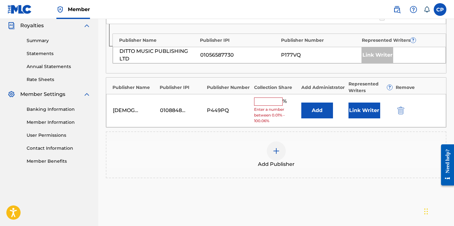
click at [267, 101] on input "text" at bounding box center [268, 102] width 29 height 8
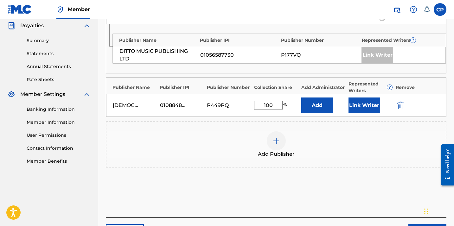
type input "100"
click at [365, 203] on div "Add Publishers & Shares Enter your publisher(s)/administrator(s). THROW YOUR HA…" at bounding box center [276, 69] width 341 height 298
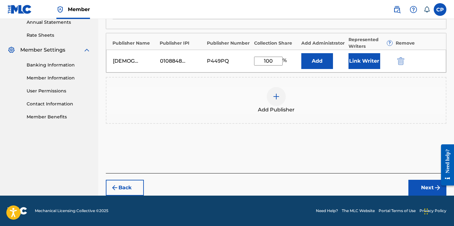
scroll to position [234, 0]
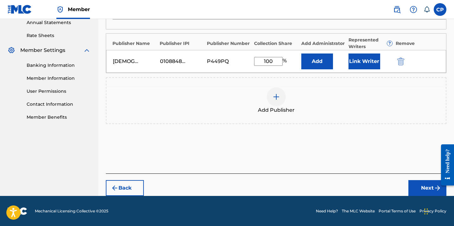
click at [414, 189] on button "Next" at bounding box center [428, 188] width 38 height 16
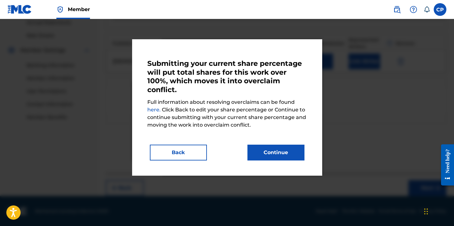
click at [295, 154] on button "Continue" at bounding box center [276, 153] width 57 height 16
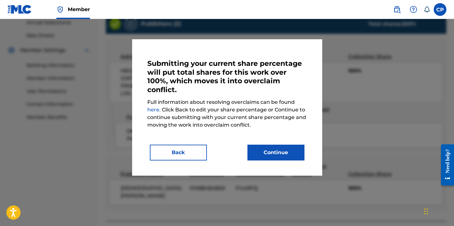
click at [265, 147] on button "Continue" at bounding box center [276, 153] width 57 height 16
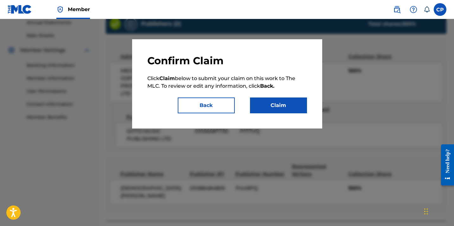
click at [285, 104] on button "Claim" at bounding box center [278, 106] width 57 height 16
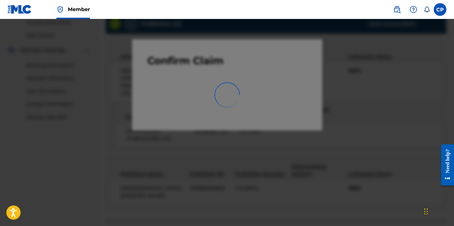
scroll to position [167, 0]
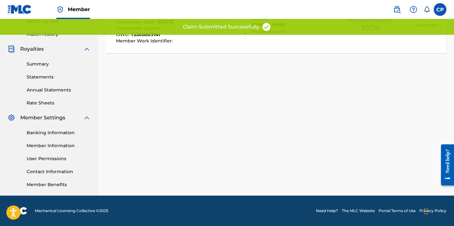
click at [284, 105] on div "Claiming Tool Search Add Publishers & Shares Review Submit Submit Your claim ha…" at bounding box center [276, 32] width 356 height 328
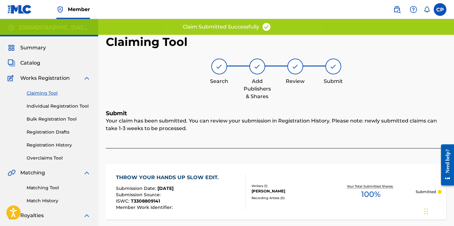
scroll to position [0, 0]
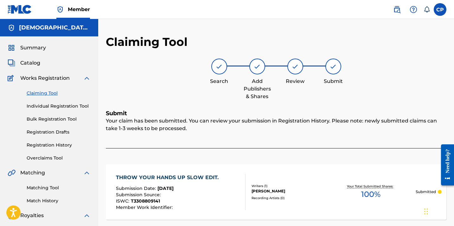
click at [50, 145] on link "Registration History" at bounding box center [59, 145] width 64 height 7
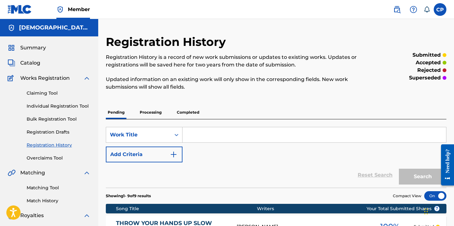
click at [249, 95] on div "Registration History Registration History is a record of new work submissions o…" at bounding box center [237, 66] width 263 height 63
click at [34, 48] on span "Summary" at bounding box center [33, 48] width 26 height 8
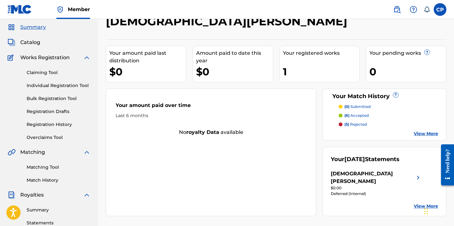
scroll to position [17, 0]
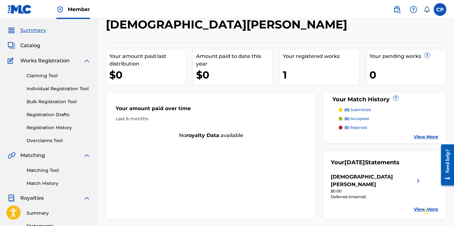
click at [285, 74] on div "1" at bounding box center [321, 75] width 77 height 14
click at [57, 141] on link "Overclaims Tool" at bounding box center [59, 141] width 64 height 7
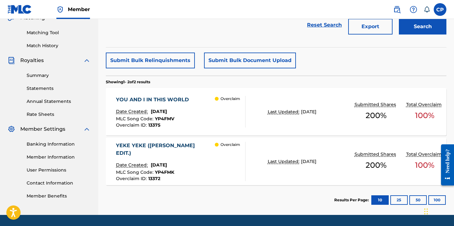
scroll to position [175, 0]
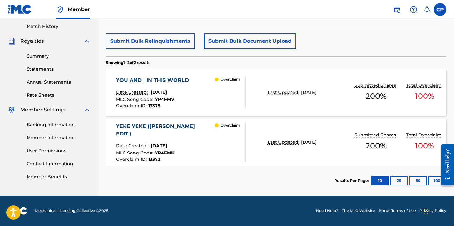
click at [426, 95] on span "100 %" at bounding box center [424, 96] width 19 height 11
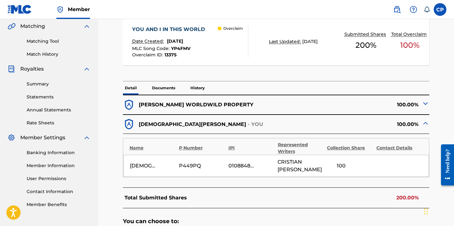
scroll to position [146, 0]
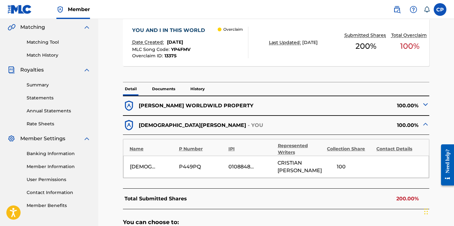
click at [413, 106] on div "100.00%" at bounding box center [353, 106] width 153 height 12
click at [426, 105] on img at bounding box center [426, 105] width 8 height 8
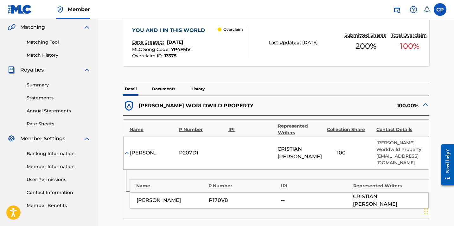
click at [426, 105] on img at bounding box center [426, 105] width 8 height 8
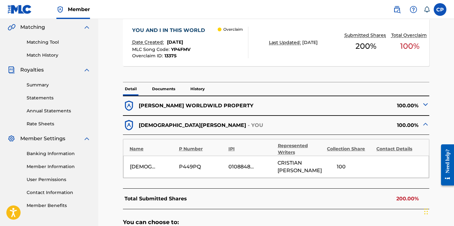
click at [46, 98] on link "Statements" at bounding box center [59, 98] width 64 height 7
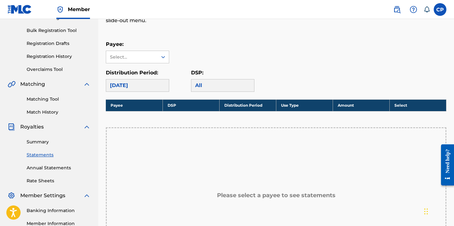
scroll to position [89, 0]
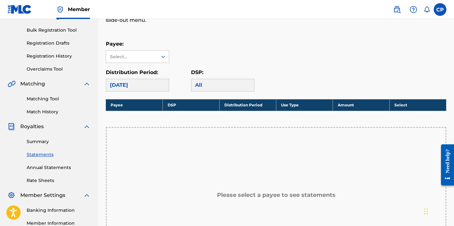
click at [149, 85] on div "[DATE]" at bounding box center [137, 85] width 63 height 13
click at [156, 56] on div "Select..." at bounding box center [131, 57] width 51 height 12
click at [148, 70] on div "[DEMOGRAPHIC_DATA][PERSON_NAME]" at bounding box center [137, 74] width 63 height 23
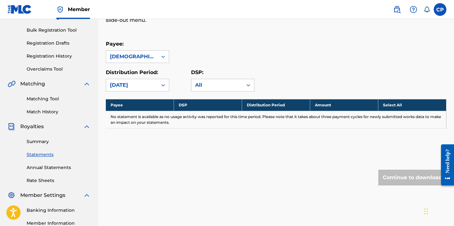
click at [58, 211] on link "Banking Information" at bounding box center [59, 210] width 64 height 7
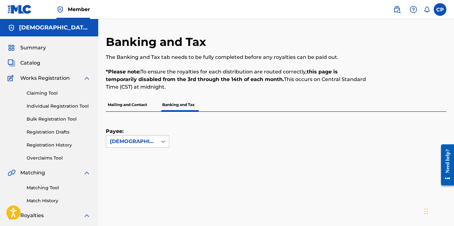
click at [150, 140] on div "[DEMOGRAPHIC_DATA][PERSON_NAME]" at bounding box center [132, 142] width 44 height 8
click at [147, 154] on div "[DEMOGRAPHIC_DATA][PERSON_NAME]" at bounding box center [137, 159] width 63 height 23
click at [199, 125] on div "Payee: option [PERSON_NAME], selected. [PERSON_NAME] selected, 1 of 1. 1 result…" at bounding box center [269, 130] width 326 height 36
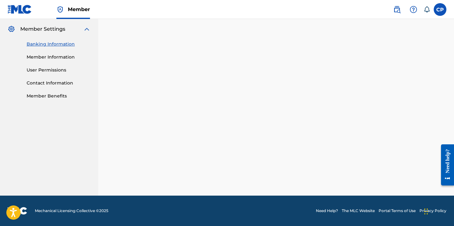
scroll to position [167, 0]
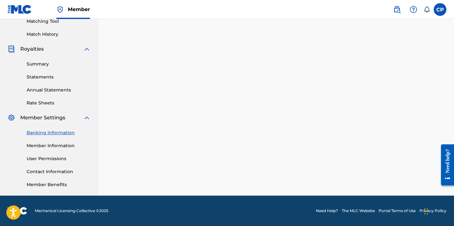
click at [56, 145] on link "Member Information" at bounding box center [59, 146] width 64 height 7
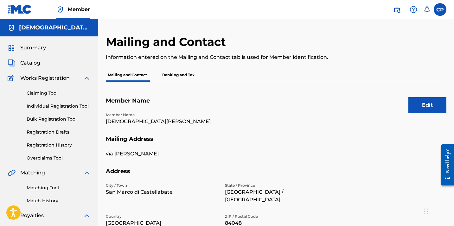
click at [178, 78] on p "Banking and Tax" at bounding box center [178, 74] width 36 height 13
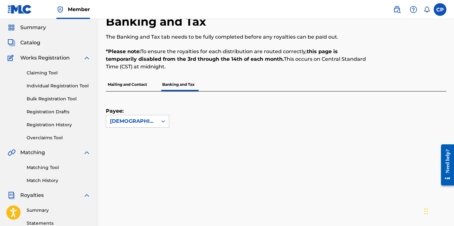
scroll to position [19, 0]
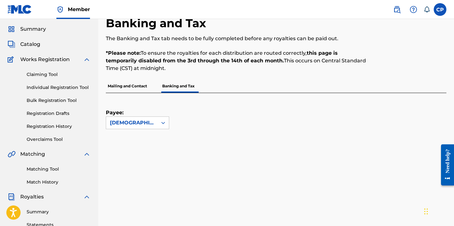
click at [41, 88] on link "Individual Registration Tool" at bounding box center [59, 87] width 64 height 7
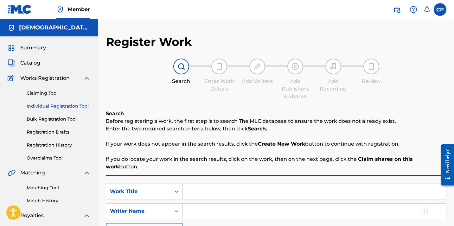
click at [42, 120] on link "Bulk Registration Tool" at bounding box center [59, 119] width 64 height 7
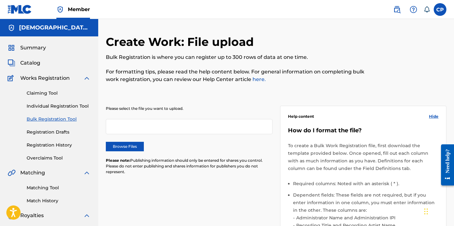
click at [52, 132] on link "Registration Drafts" at bounding box center [59, 132] width 64 height 7
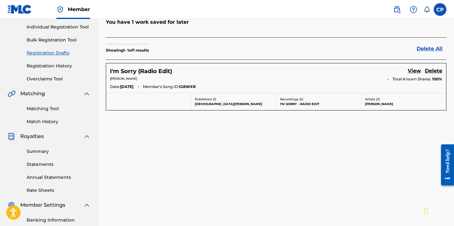
scroll to position [80, 0]
click at [143, 70] on h5 "I'm Sorry (Radio Edit)" at bounding box center [141, 71] width 62 height 7
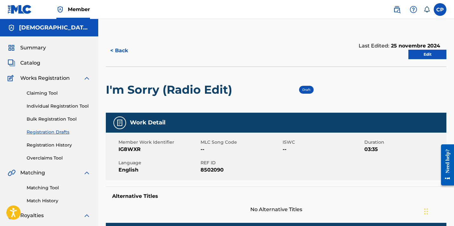
click at [275, 99] on div "Draft" at bounding box center [275, 90] width 78 height 46
click at [421, 55] on link "Edit" at bounding box center [428, 55] width 38 height 10
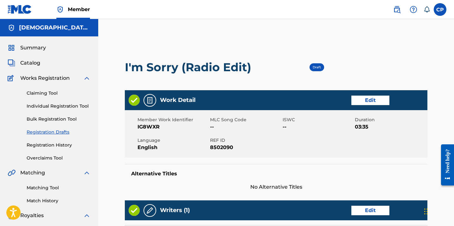
click at [397, 78] on div "I'm Sorry (Radio Edit) Draft" at bounding box center [276, 67] width 303 height 46
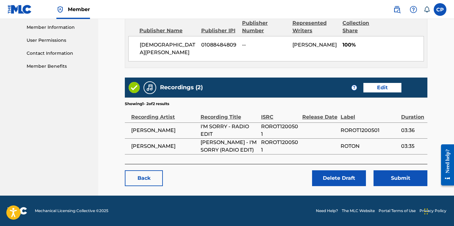
scroll to position [285, 0]
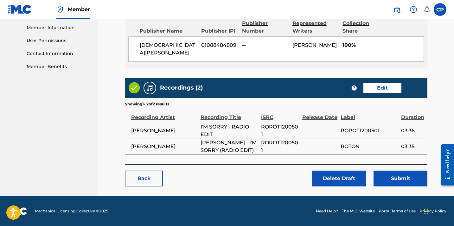
click at [399, 178] on button "Submit" at bounding box center [401, 179] width 54 height 16
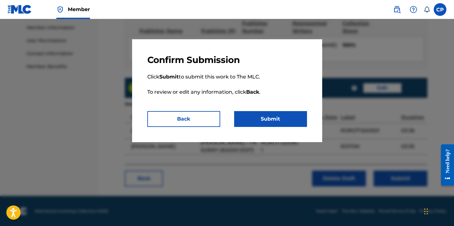
click at [281, 114] on button "Submit" at bounding box center [270, 119] width 73 height 16
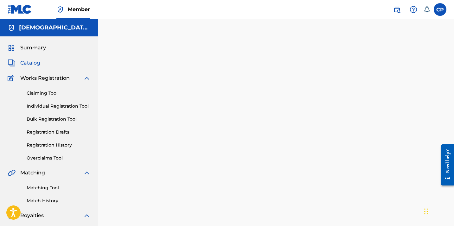
click at [31, 64] on span "Catalog" at bounding box center [30, 63] width 20 height 8
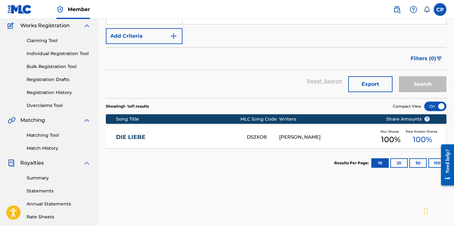
scroll to position [48, 0]
